Goal: Information Seeking & Learning: Learn about a topic

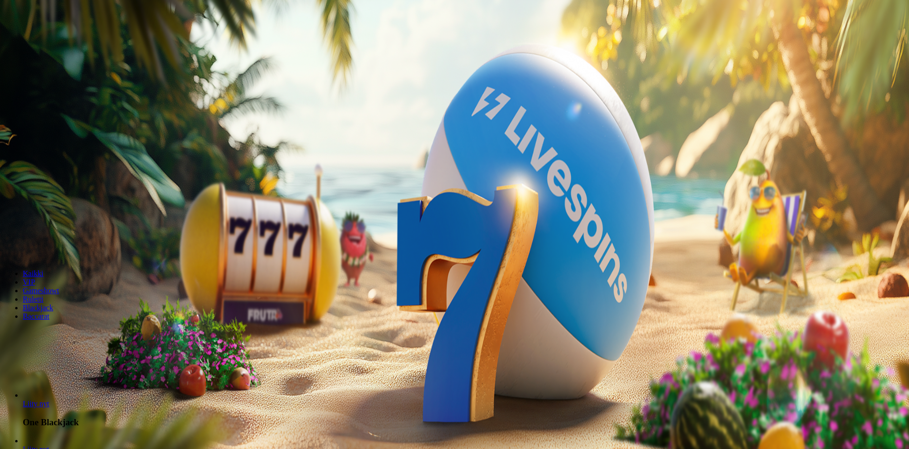
click at [61, 38] on span "Kirjaudu" at bounding box center [65, 34] width 23 height 7
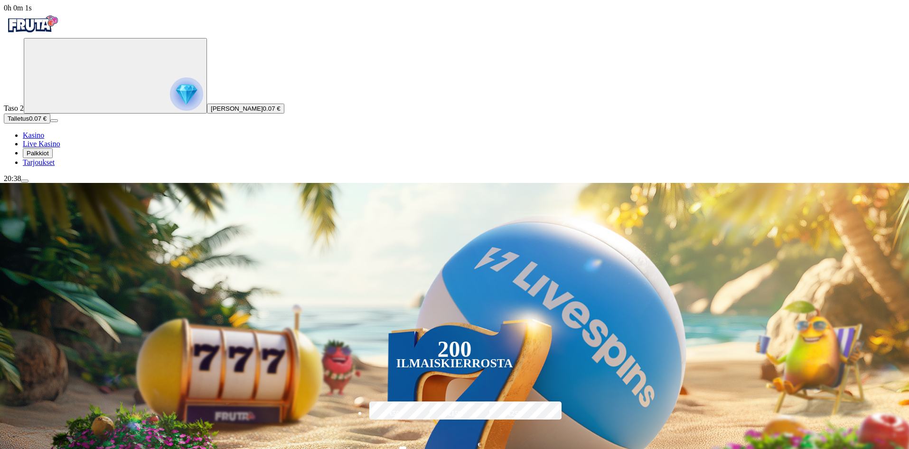
click at [45, 166] on span "Tarjoukset" at bounding box center [39, 162] width 32 height 8
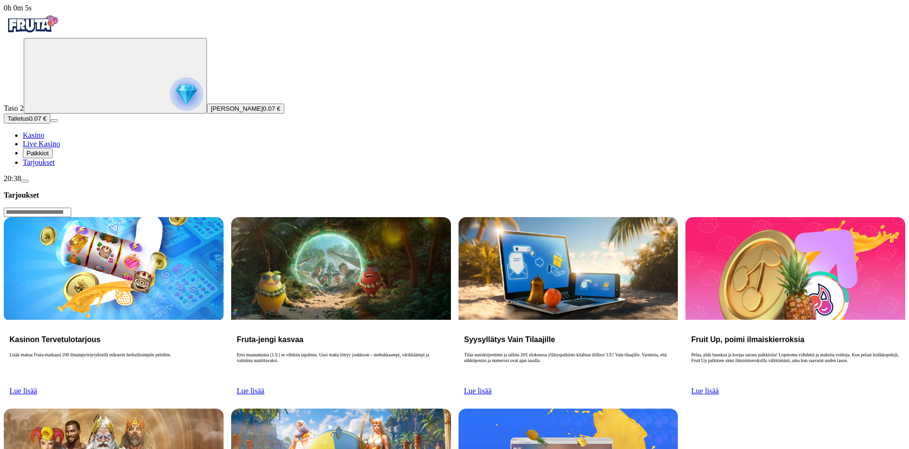
click at [48, 157] on span "Palkkiot" at bounding box center [38, 153] width 22 height 7
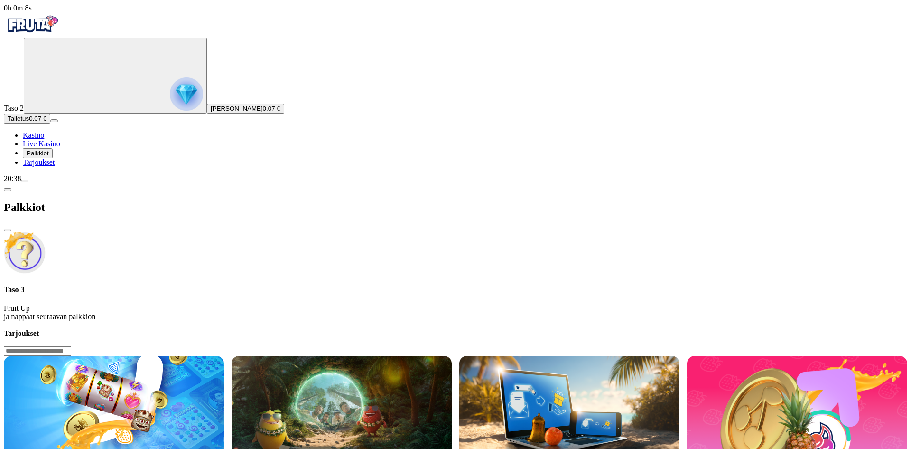
click at [44, 139] on span "Kasino" at bounding box center [33, 135] width 21 height 8
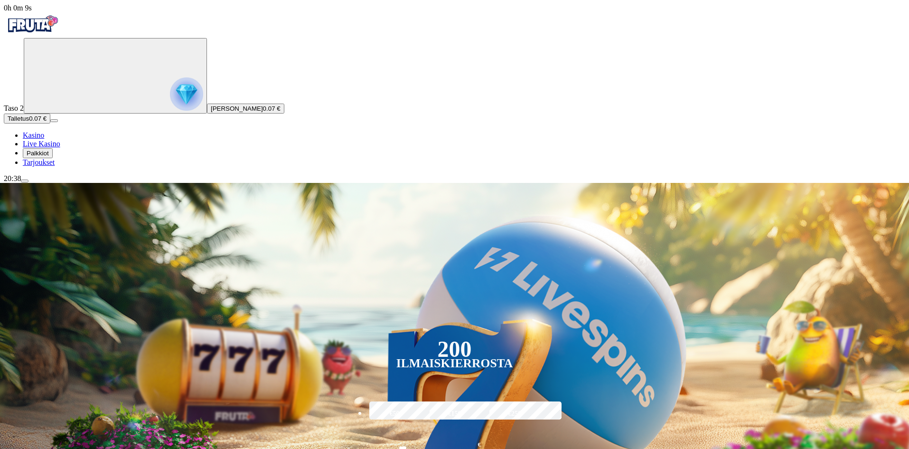
click at [25, 181] on span "menu icon" at bounding box center [25, 181] width 0 height 0
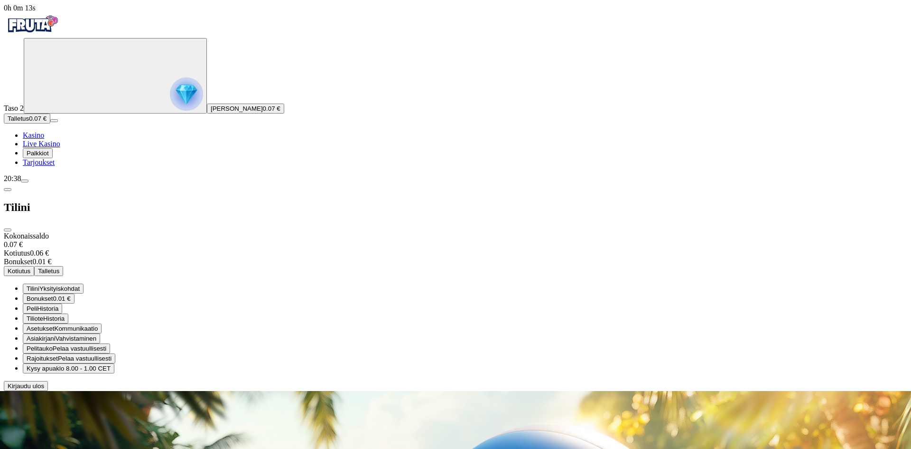
click at [111, 365] on span "klo 8.00 - 1.00 CET" at bounding box center [83, 368] width 55 height 7
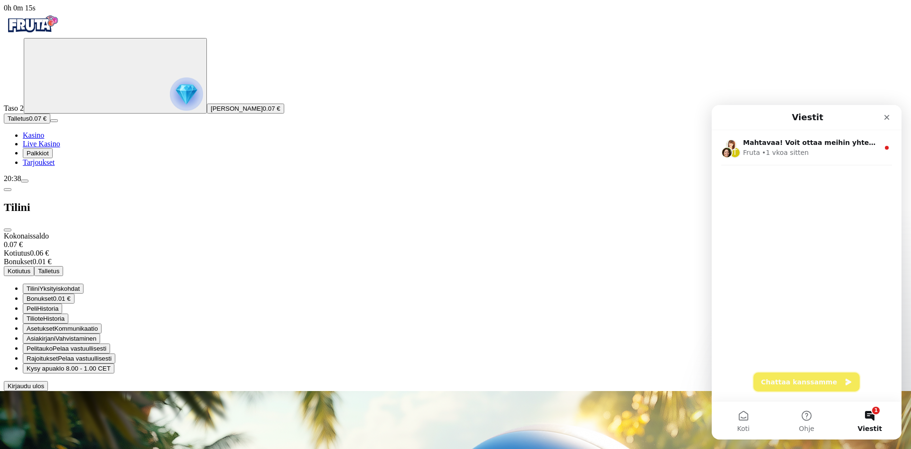
click at [830, 391] on button "Chattaa kanssamme" at bounding box center [807, 381] width 106 height 19
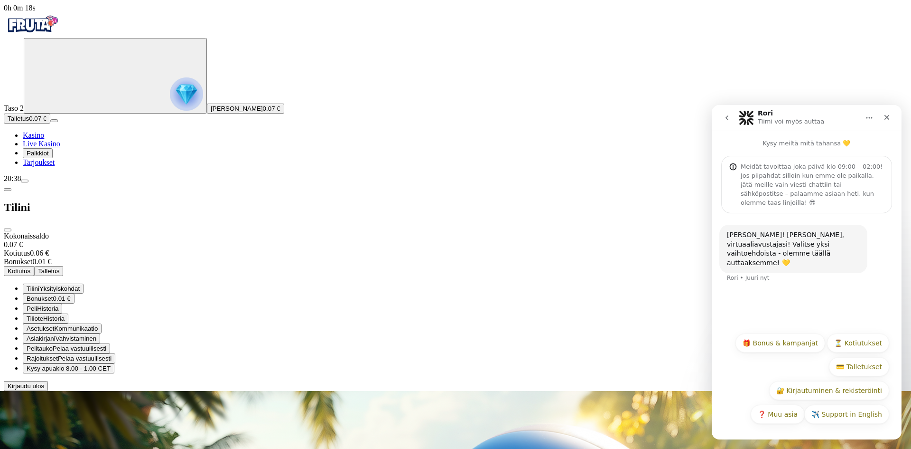
click at [799, 345] on button "🎁 Bonus & kampanjat" at bounding box center [781, 342] width 90 height 19
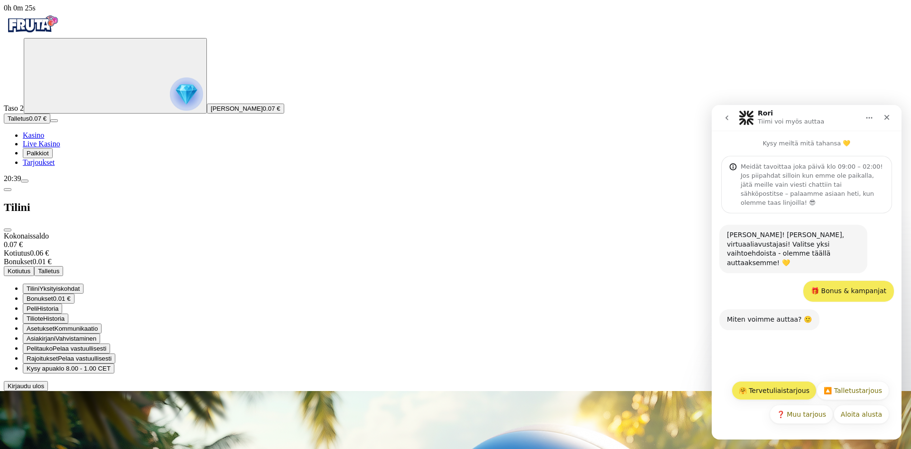
click at [797, 395] on button "🤗 Tervetuliaistarjous" at bounding box center [774, 390] width 85 height 19
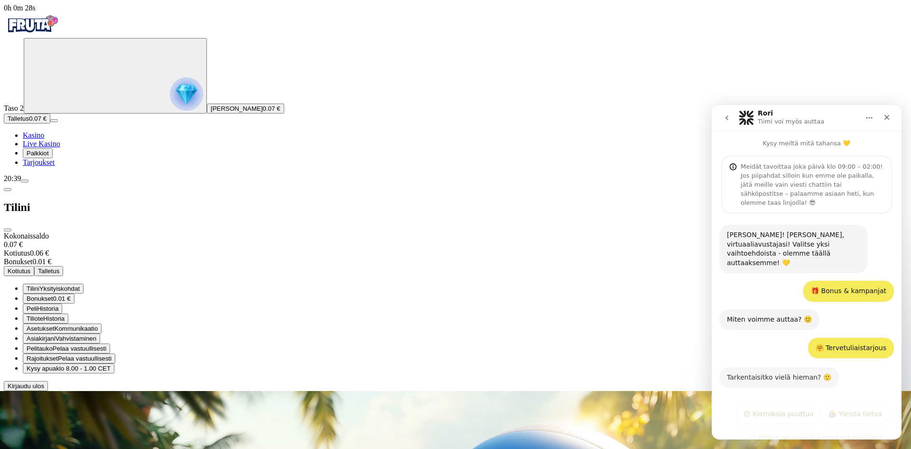
scroll to position [28, 0]
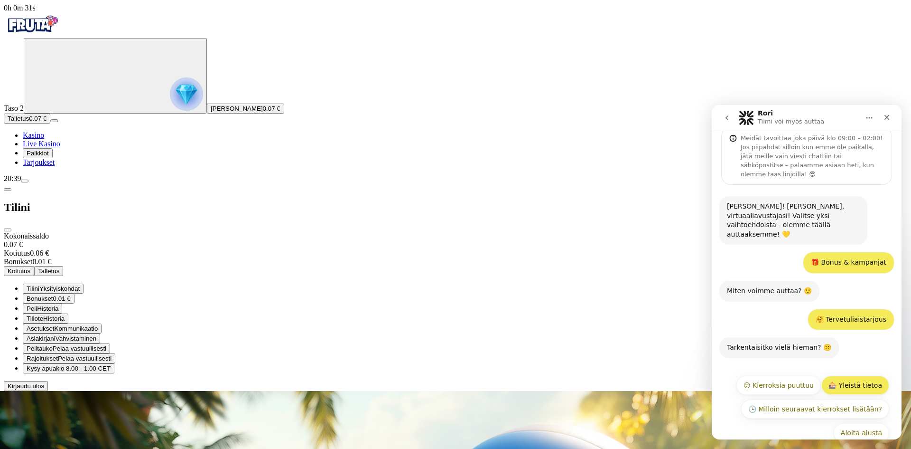
click at [851, 375] on button "🎰 Yleistä tietoa" at bounding box center [856, 384] width 68 height 19
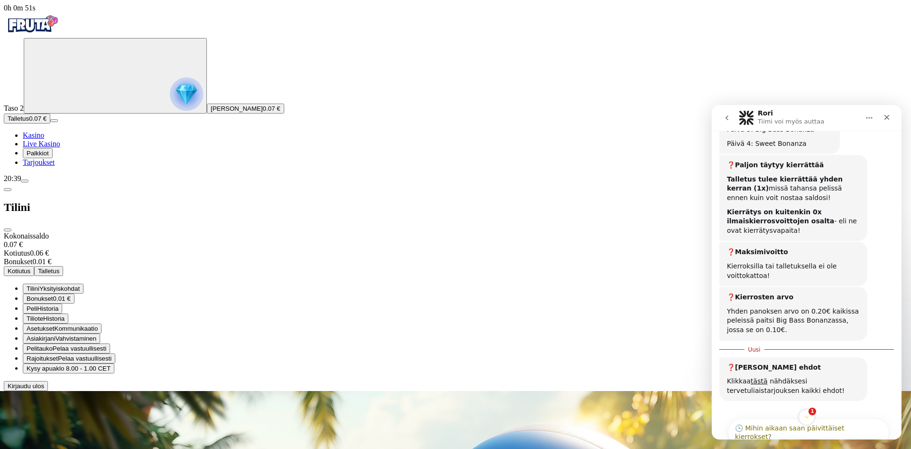
scroll to position [544, 0]
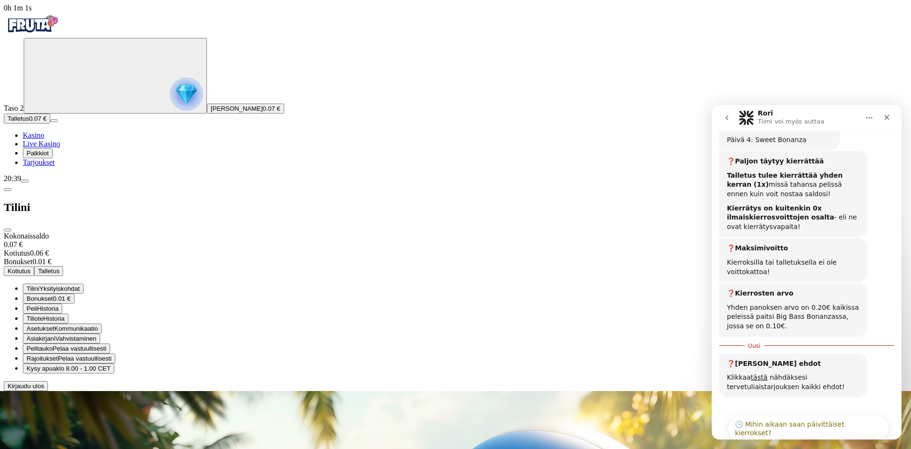
click at [806, 364] on div "❓ [PERSON_NAME] ehdot Klikkaa tästä nähdäksesi tervetuliaistarjouksen kaikki eh…" at bounding box center [807, 381] width 175 height 56
